Goal: Navigation & Orientation: Find specific page/section

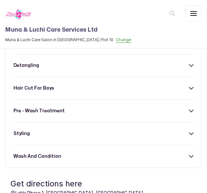
scroll to position [235, 0]
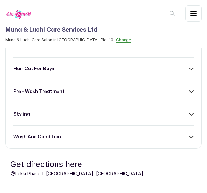
click at [159, 113] on div "styling" at bounding box center [104, 114] width 180 height 7
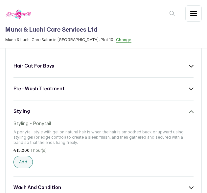
scroll to position [235, 0]
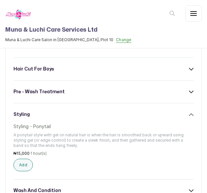
click at [24, 115] on h3 "styling" at bounding box center [22, 114] width 16 height 7
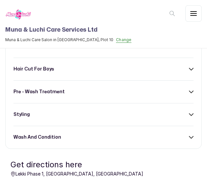
click at [24, 115] on h3 "styling" at bounding box center [22, 114] width 16 height 7
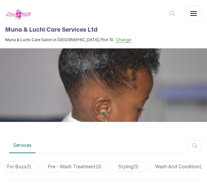
scroll to position [0, 163]
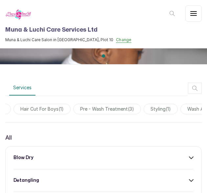
scroll to position [0, 163]
